Goal: Task Accomplishment & Management: Manage account settings

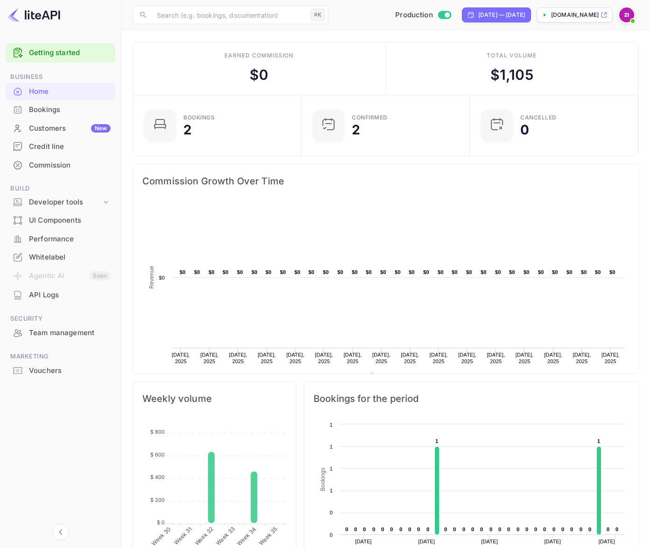
scroll to position [145, 155]
click at [46, 112] on div "Bookings" at bounding box center [70, 110] width 82 height 11
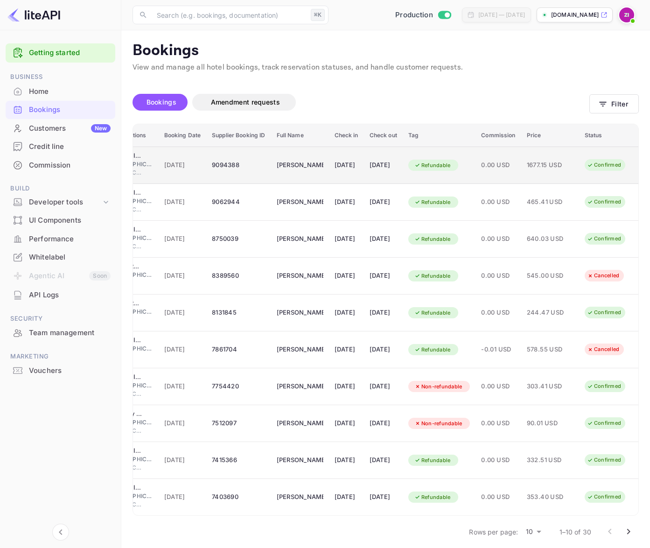
click at [206, 166] on td "9094388" at bounding box center [238, 164] width 64 height 37
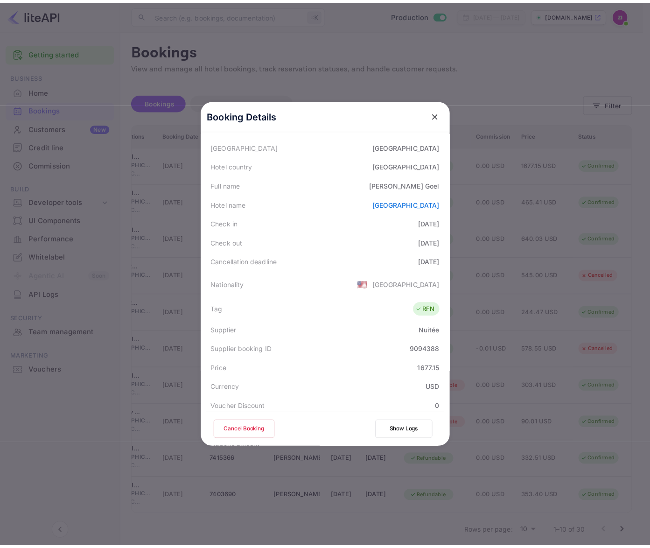
scroll to position [89, 0]
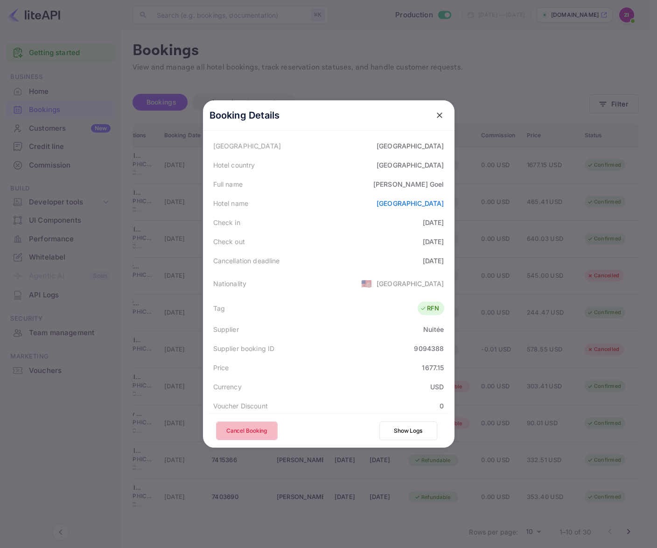
click at [237, 428] on button "Cancel Booking" at bounding box center [247, 430] width 62 height 19
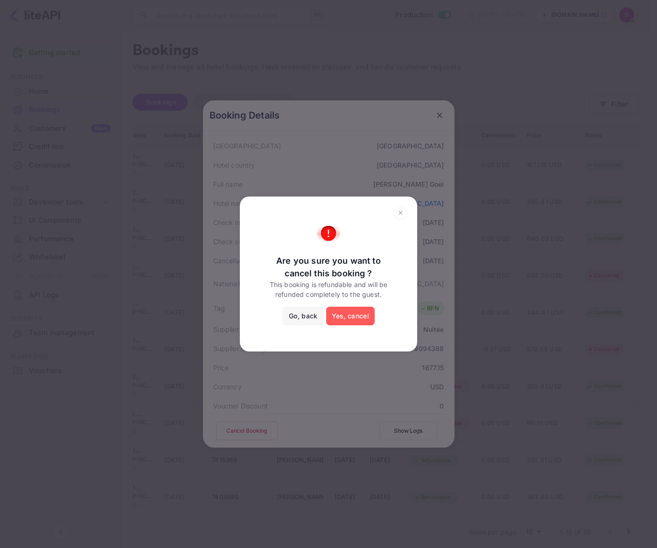
click at [355, 319] on button "Yes, cancel" at bounding box center [350, 316] width 49 height 19
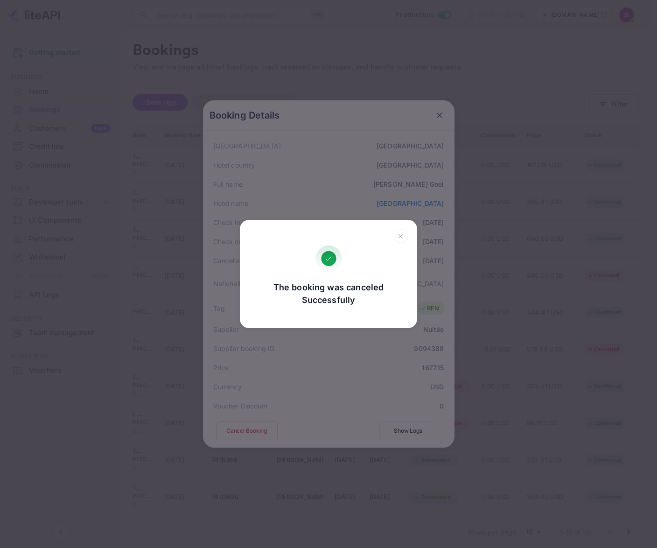
click at [400, 239] on icon at bounding box center [400, 236] width 14 height 14
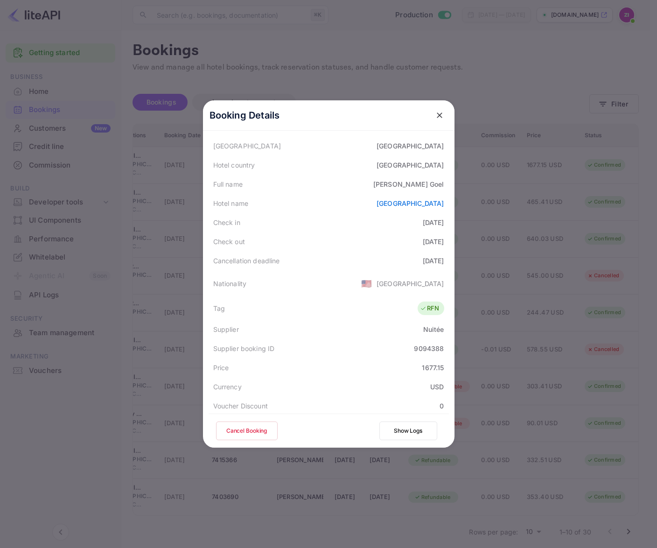
click at [437, 114] on icon "close" at bounding box center [440, 115] width 6 height 6
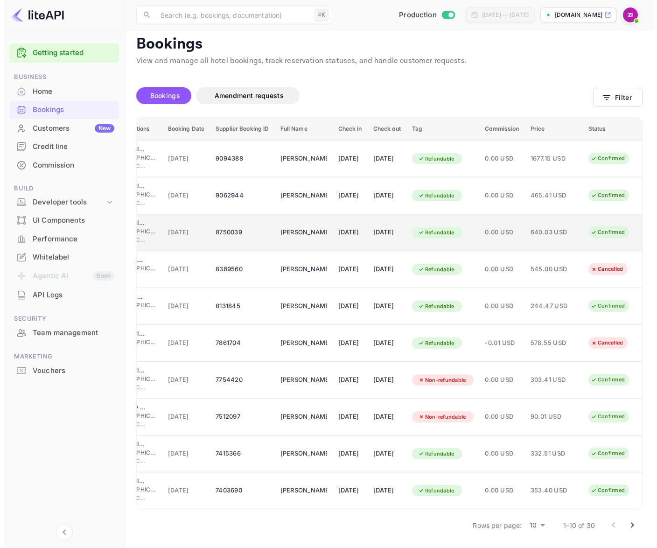
scroll to position [9, 0]
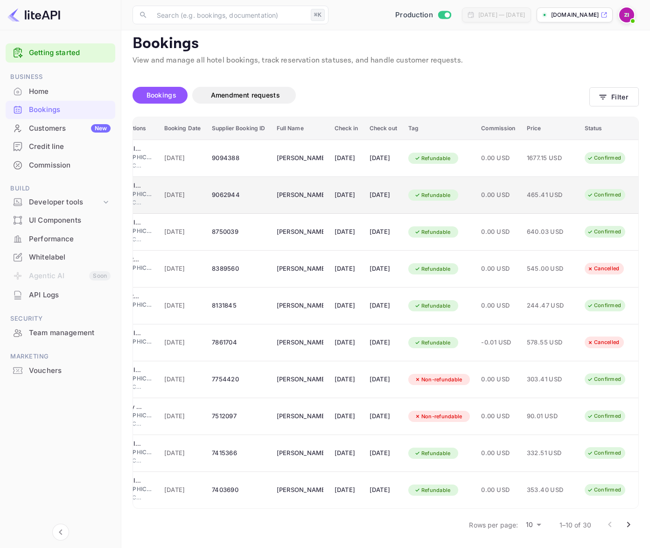
click at [482, 195] on span "0.00 USD" at bounding box center [498, 195] width 34 height 10
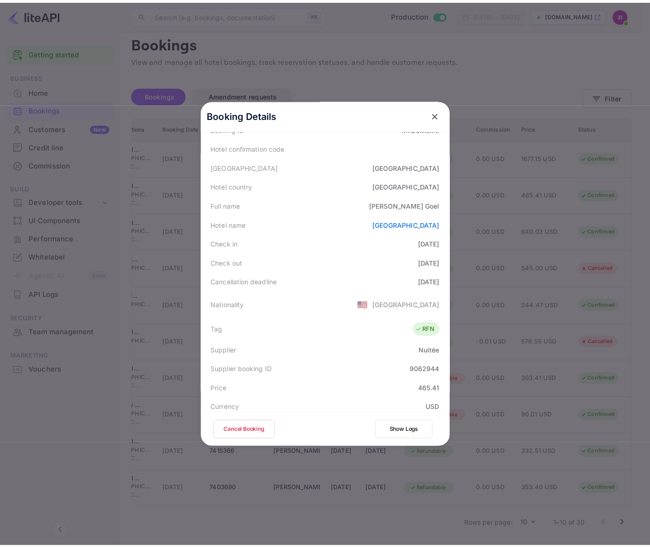
scroll to position [69, 0]
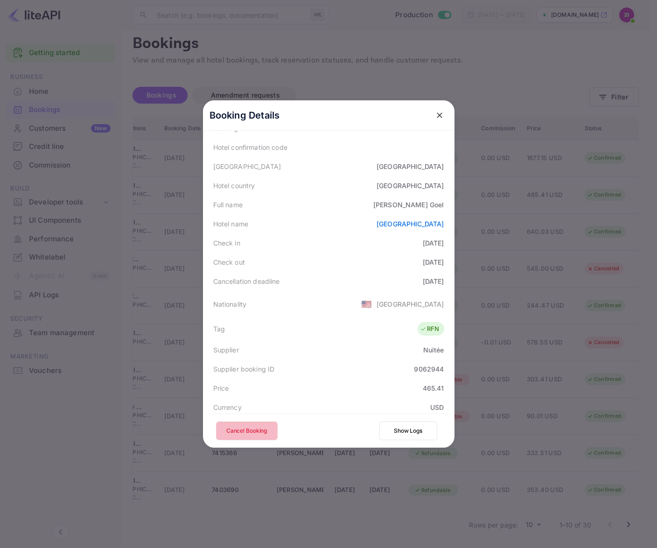
click at [246, 435] on button "Cancel Booking" at bounding box center [247, 430] width 62 height 19
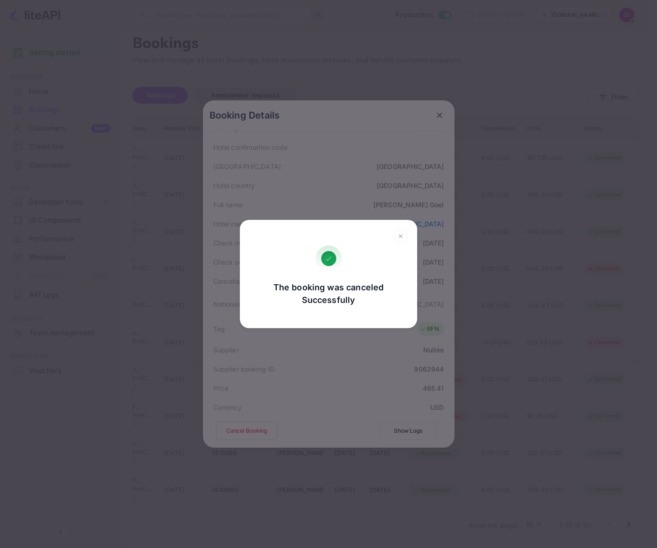
click at [403, 233] on icon at bounding box center [400, 236] width 14 height 14
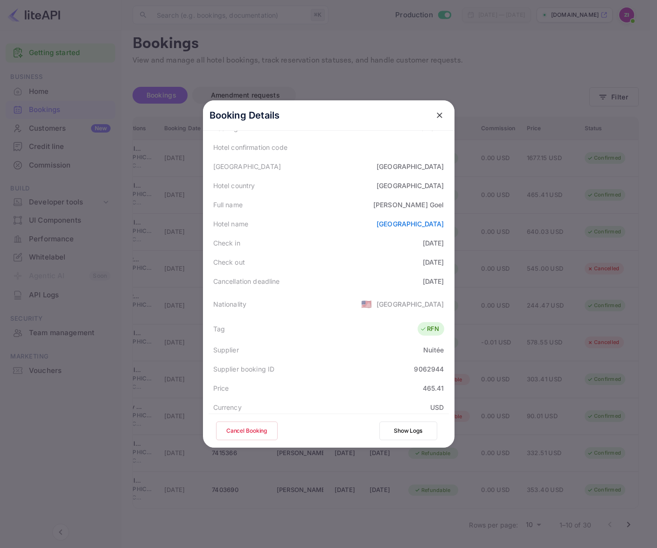
click at [438, 117] on icon "close" at bounding box center [440, 115] width 6 height 6
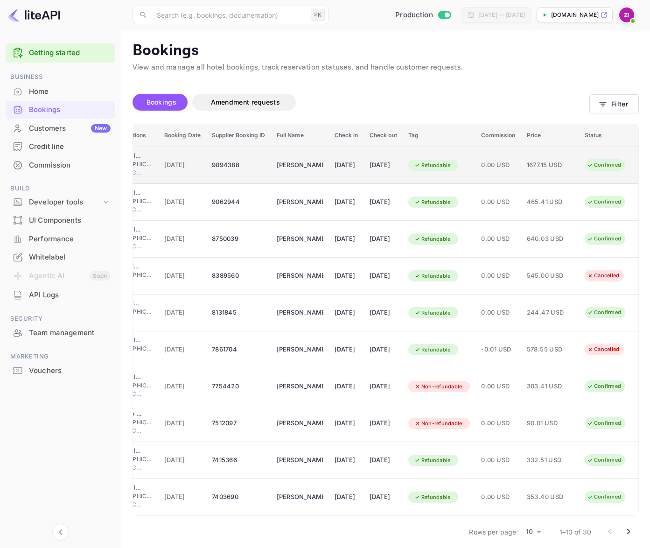
scroll to position [0, 0]
click at [340, 166] on div "[DATE]" at bounding box center [347, 165] width 24 height 15
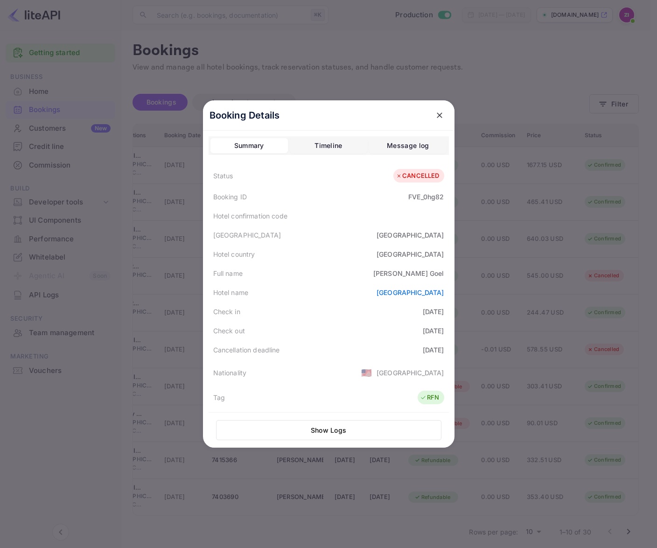
click at [435, 112] on icon "close" at bounding box center [439, 115] width 9 height 9
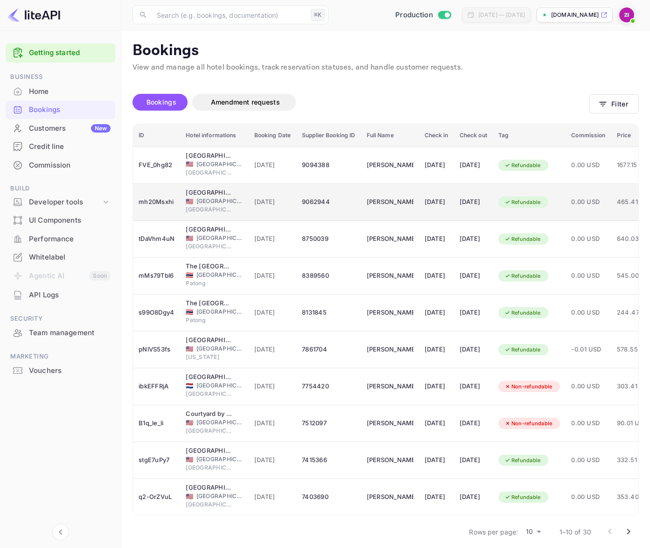
click at [197, 201] on span "[GEOGRAPHIC_DATA]" at bounding box center [219, 201] width 47 height 8
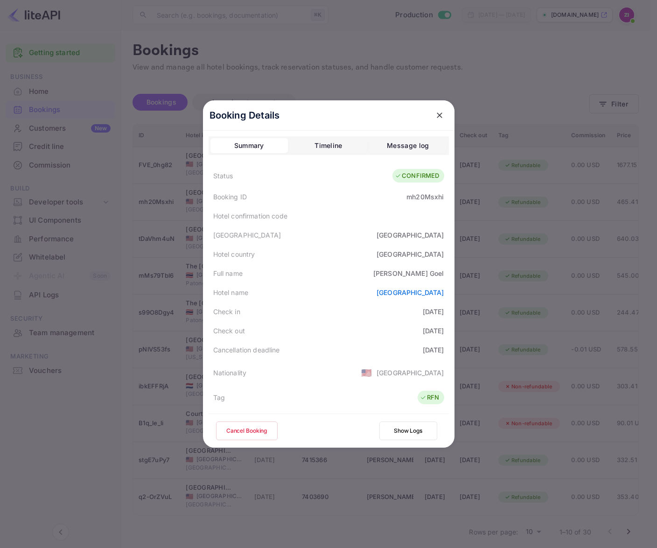
click at [237, 429] on button "Cancel Booking" at bounding box center [247, 430] width 62 height 19
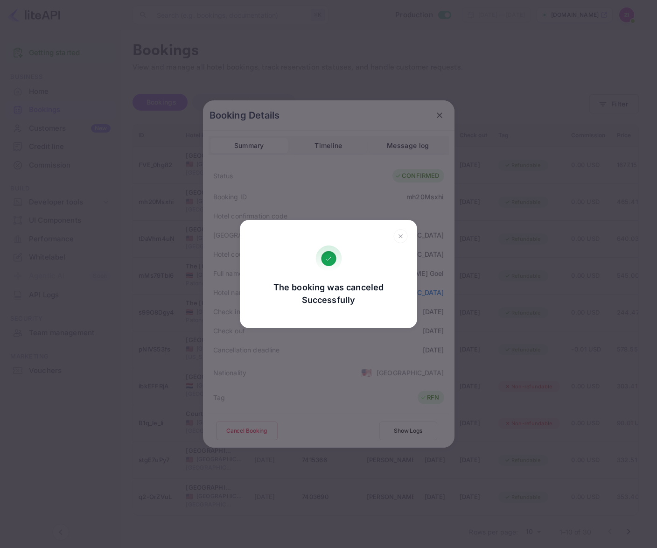
click at [400, 236] on icon at bounding box center [400, 235] width 3 height 3
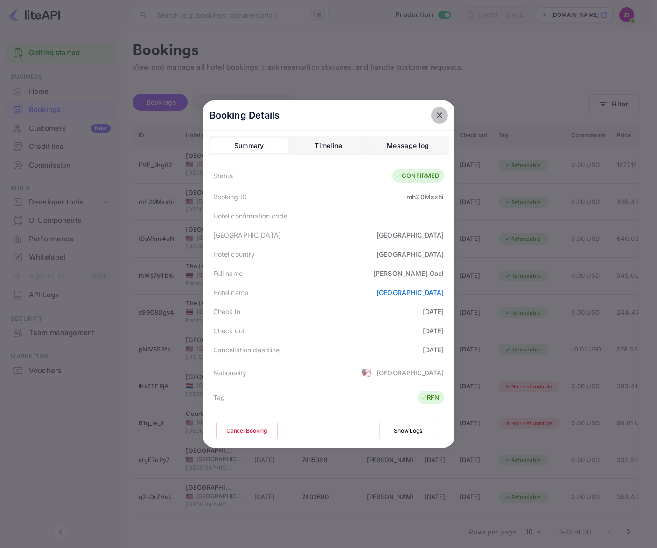
click at [435, 111] on icon "close" at bounding box center [439, 115] width 9 height 9
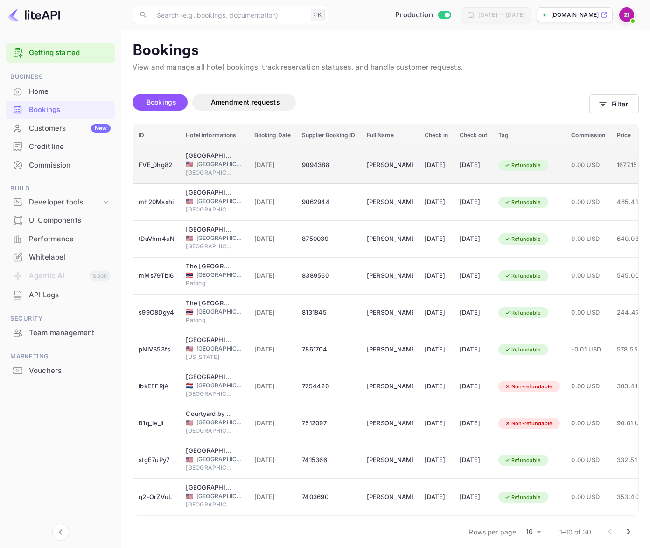
click at [214, 161] on span "[GEOGRAPHIC_DATA]" at bounding box center [219, 164] width 47 height 8
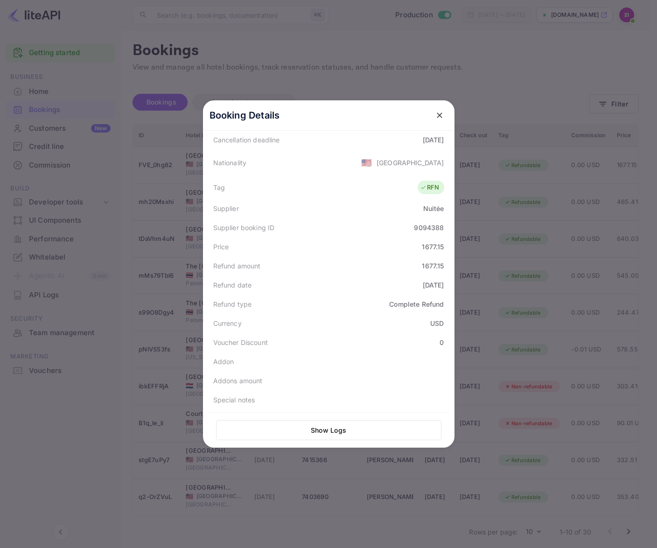
scroll to position [209, 1]
click at [435, 114] on icon "close" at bounding box center [439, 115] width 9 height 9
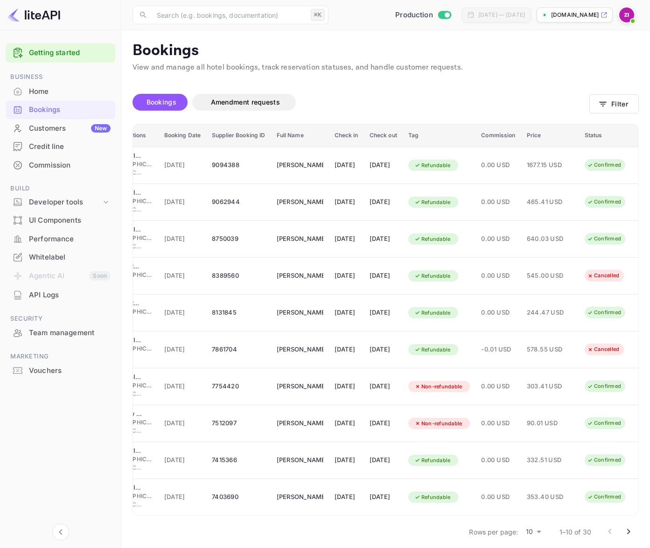
scroll to position [0, 0]
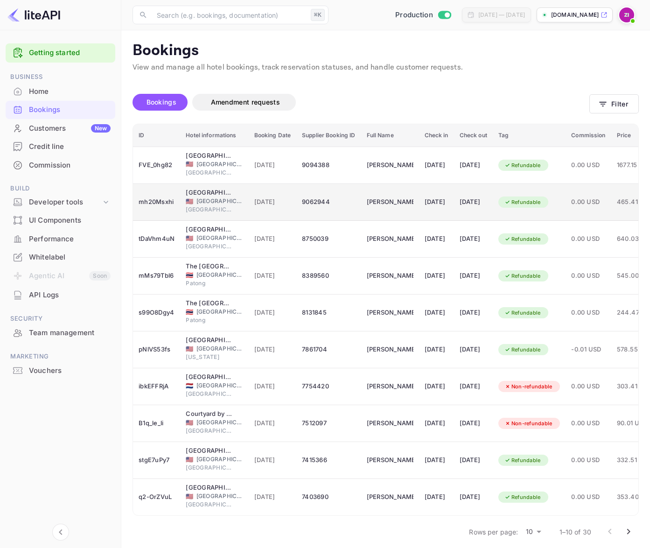
click at [163, 201] on div "mh20Msxhi" at bounding box center [157, 202] width 36 height 15
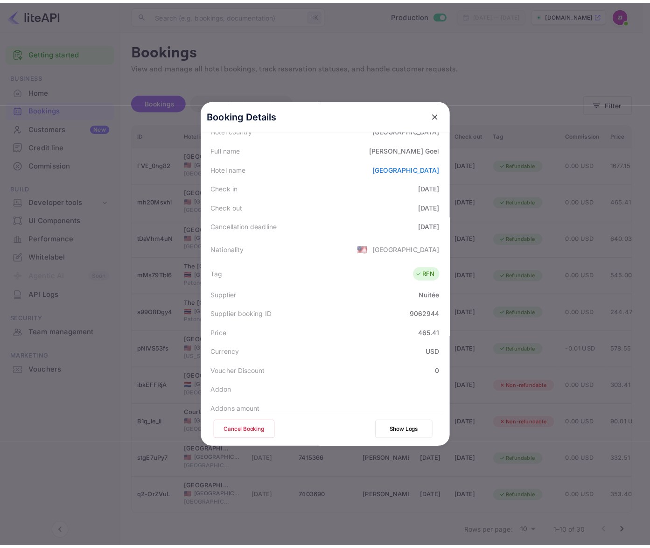
scroll to position [127, 0]
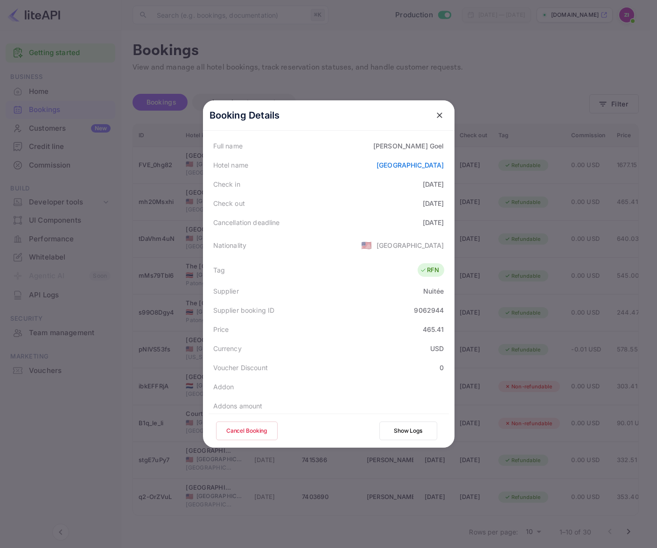
click at [254, 424] on button "Cancel Booking" at bounding box center [247, 430] width 62 height 19
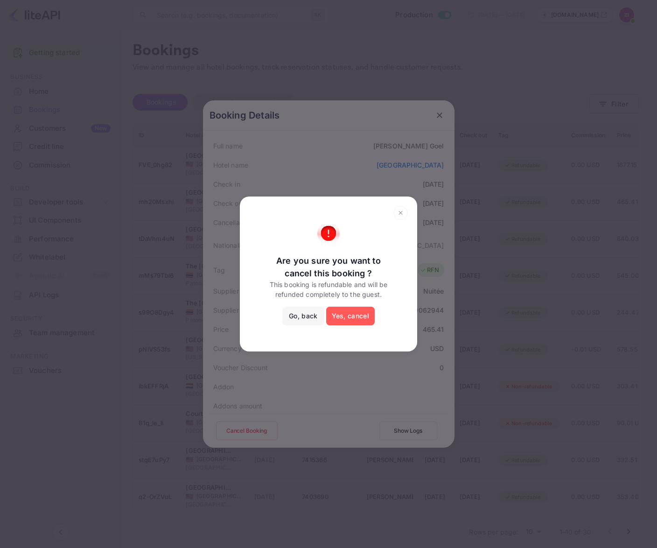
click at [355, 313] on button "Yes, cancel" at bounding box center [350, 316] width 49 height 19
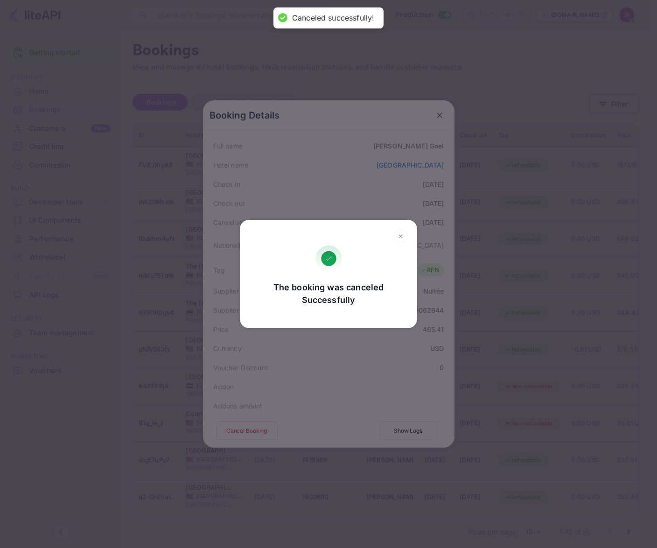
click at [401, 236] on icon at bounding box center [400, 235] width 3 height 3
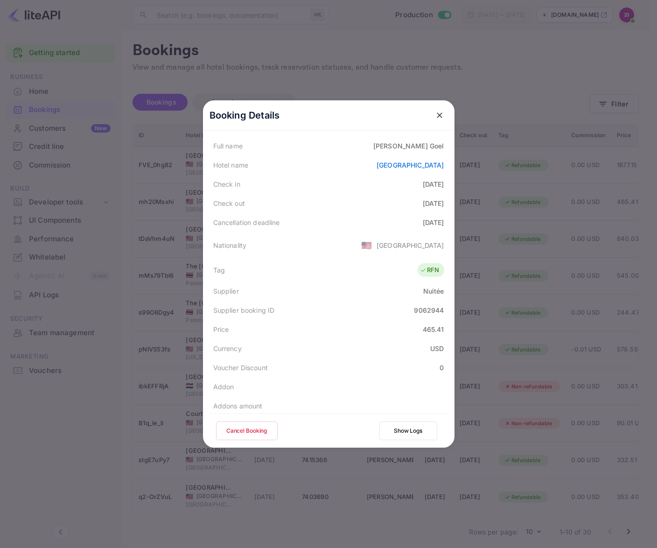
click at [436, 116] on icon "close" at bounding box center [439, 115] width 9 height 9
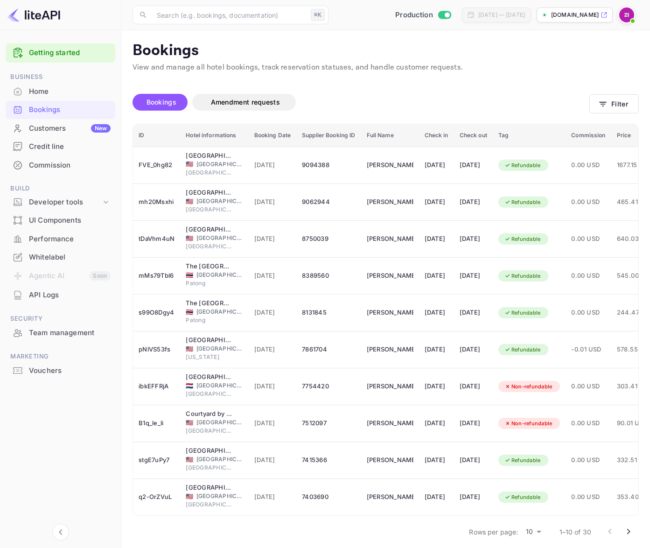
scroll to position [0, 122]
